Goal: Book appointment/travel/reservation

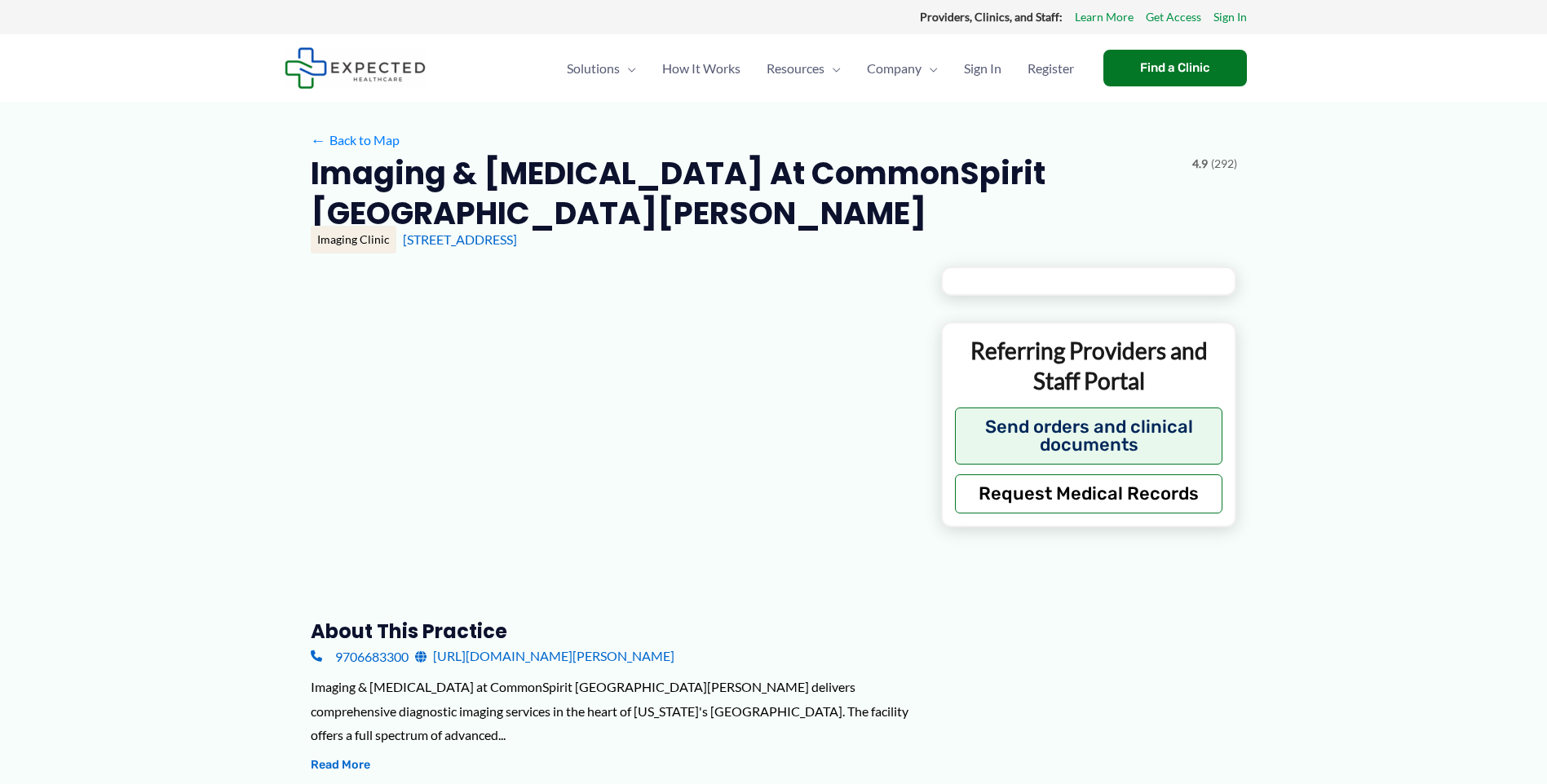
type input "**********"
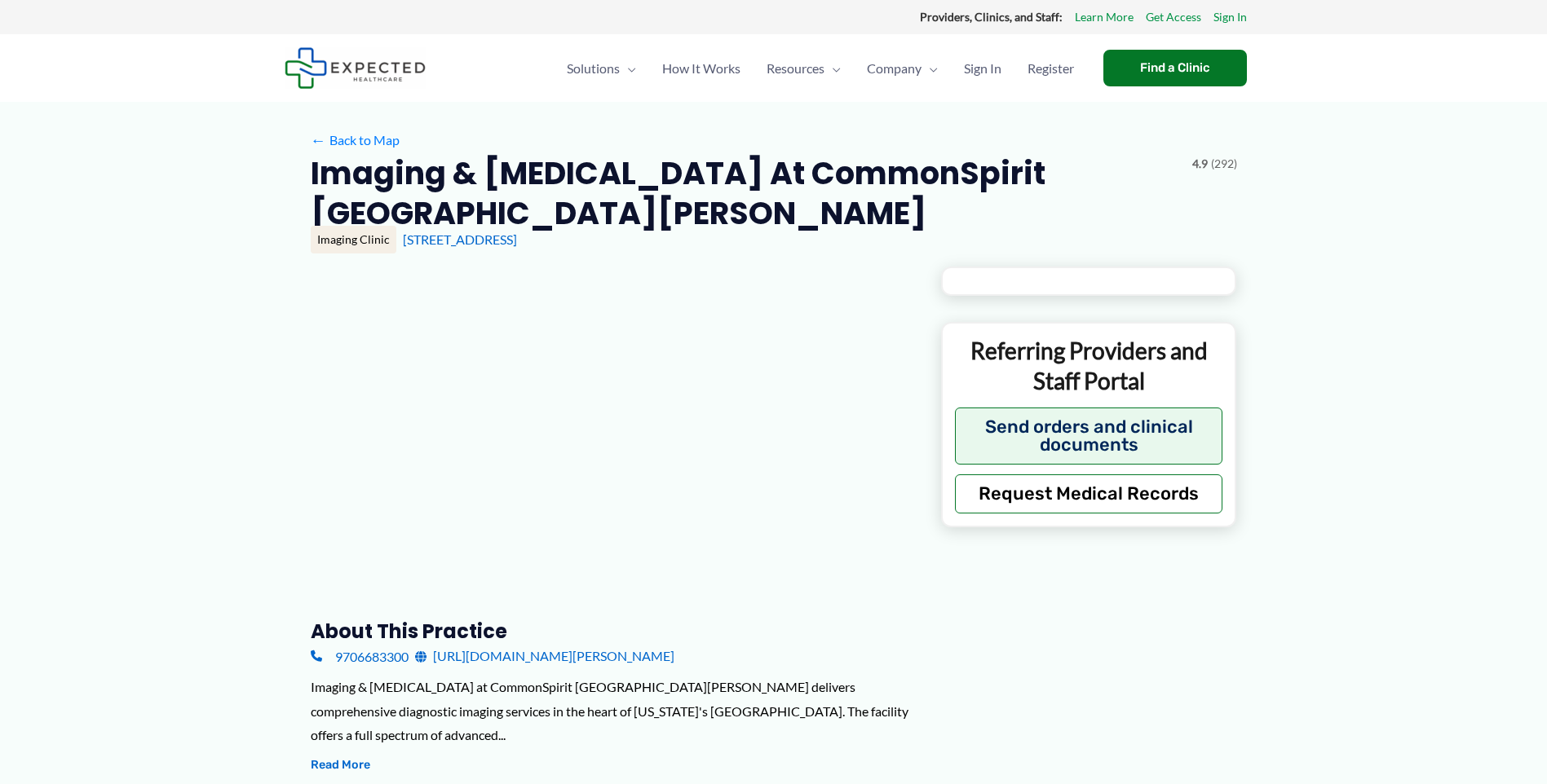
type input "**********"
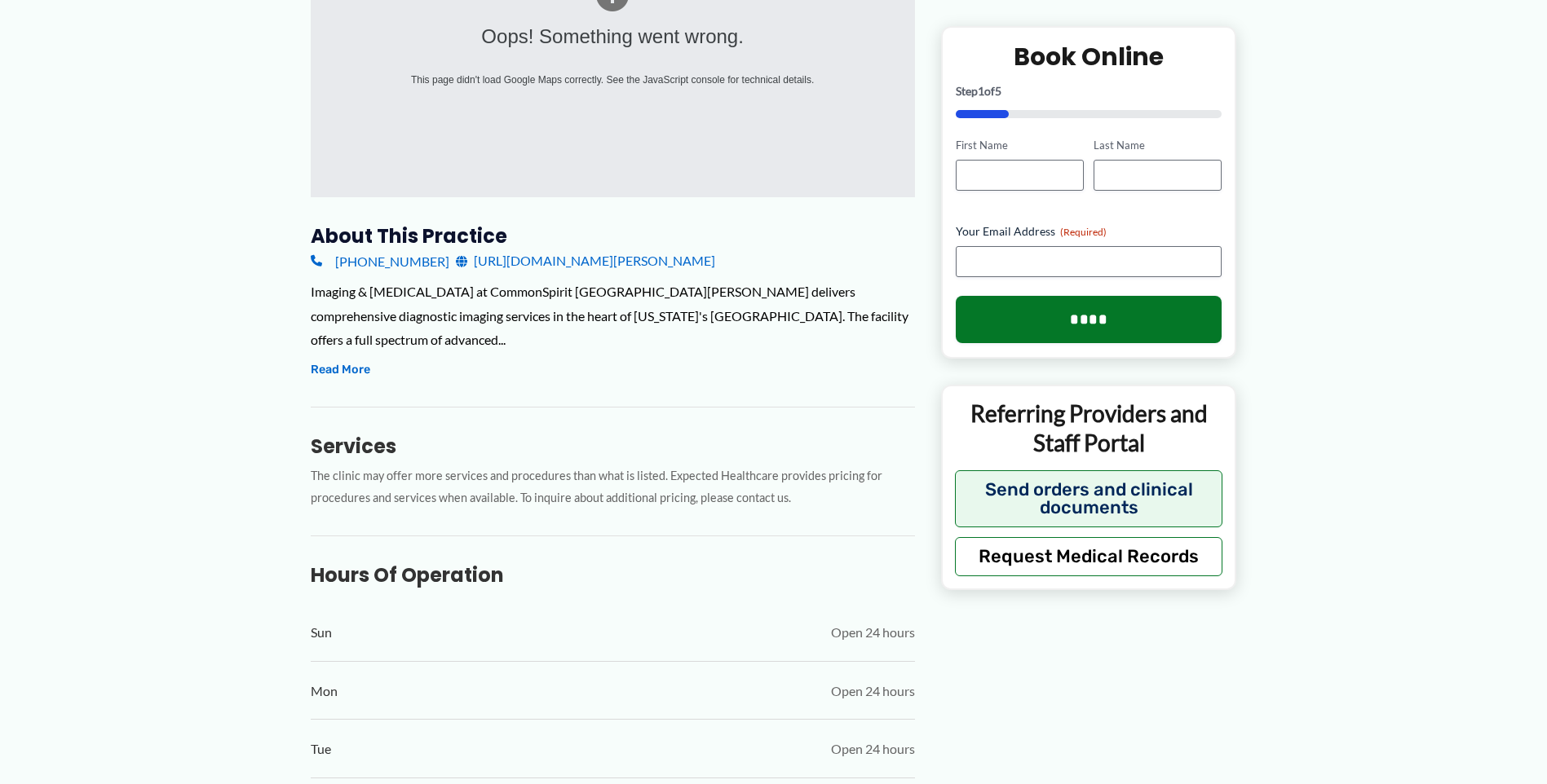
scroll to position [652, 0]
